Goal: Find specific page/section: Find specific page/section

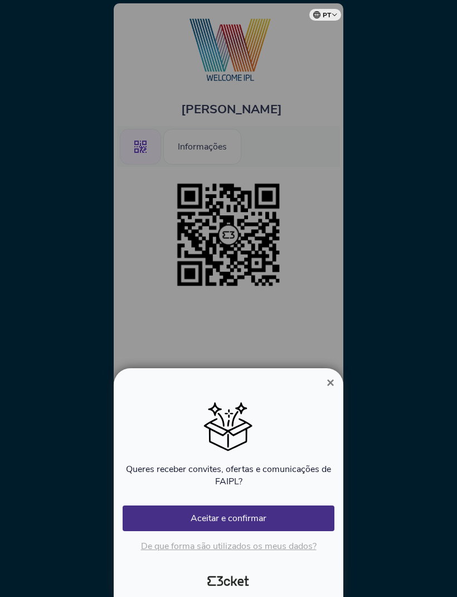
click at [327, 382] on span "×" at bounding box center [331, 382] width 8 height 15
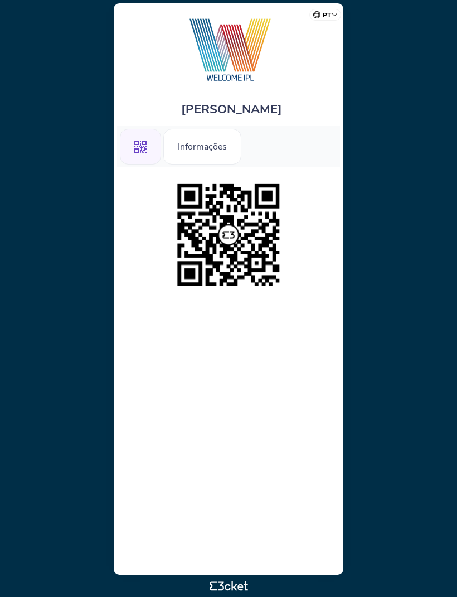
click at [214, 151] on div "Informações" at bounding box center [202, 147] width 78 height 36
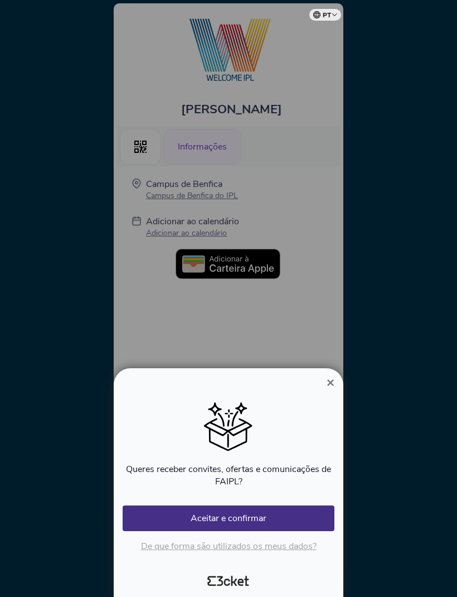
click at [207, 167] on div at bounding box center [228, 298] width 457 height 597
click at [318, 385] on button "×" at bounding box center [331, 382] width 26 height 13
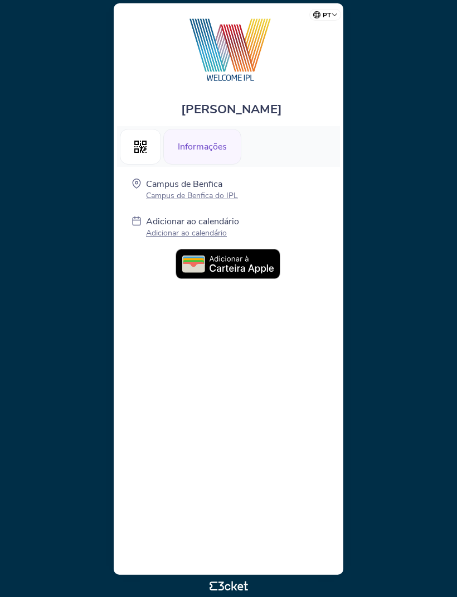
click at [150, 157] on div ".st0{fill-rule:evenodd;clip-rule:evenodd;}" at bounding box center [140, 147] width 41 height 36
